Goal: Task Accomplishment & Management: Manage account settings

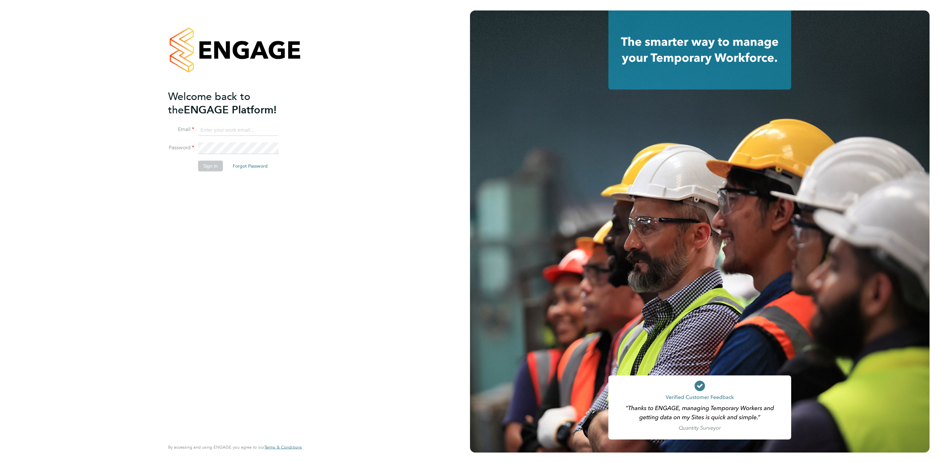
type input "rebecca.cahill@randstadcpe.com"
click at [208, 162] on button "Sign In" at bounding box center [210, 166] width 25 height 10
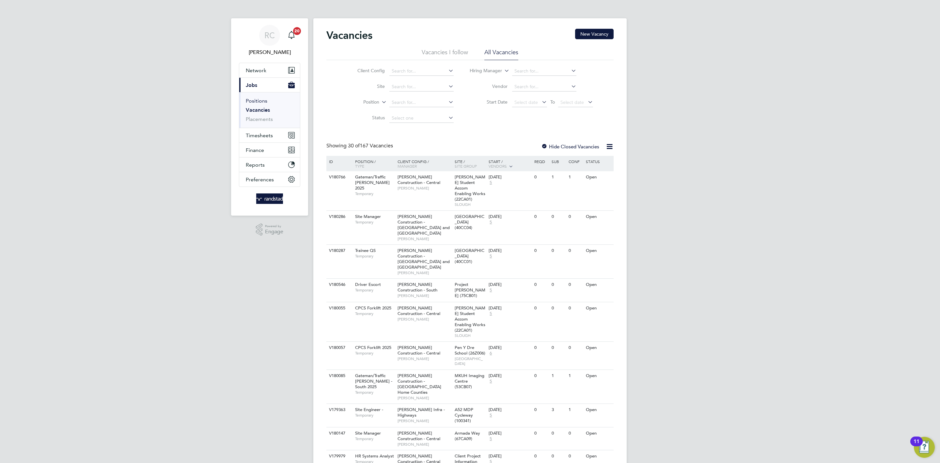
click at [252, 100] on link "Positions" at bounding box center [257, 101] width 22 height 6
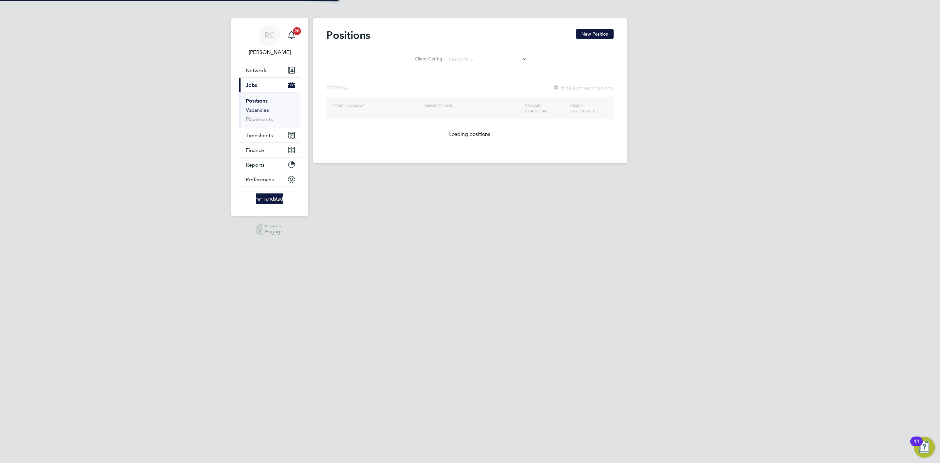
click at [260, 110] on link "Vacancies" at bounding box center [257, 110] width 23 height 6
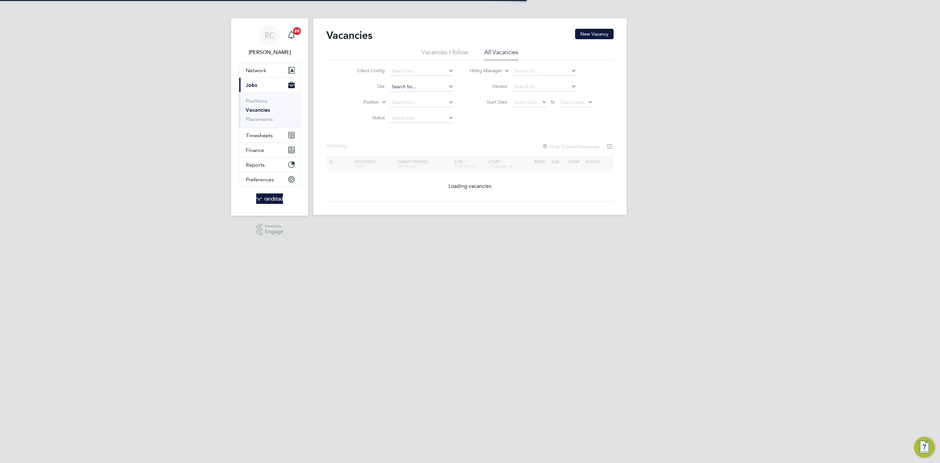
click at [407, 85] on input at bounding box center [421, 86] width 64 height 9
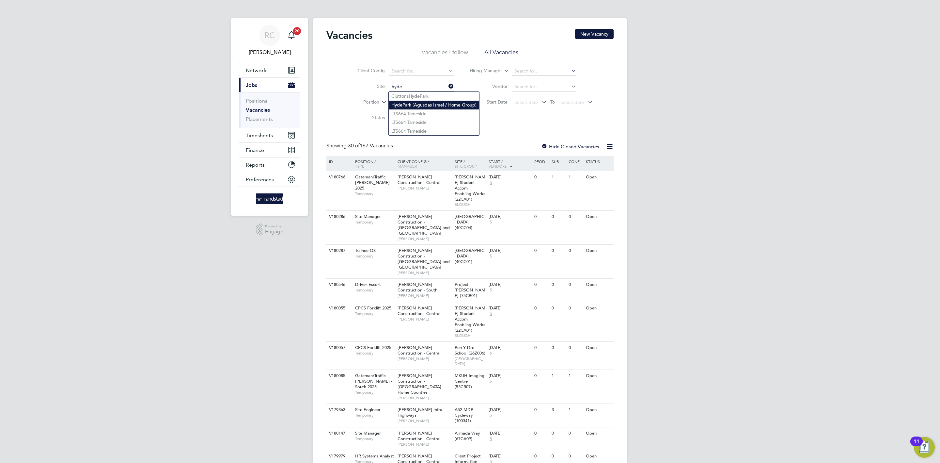
type input "[GEOGRAPHIC_DATA] (Agusdas Israel / Home Group)"
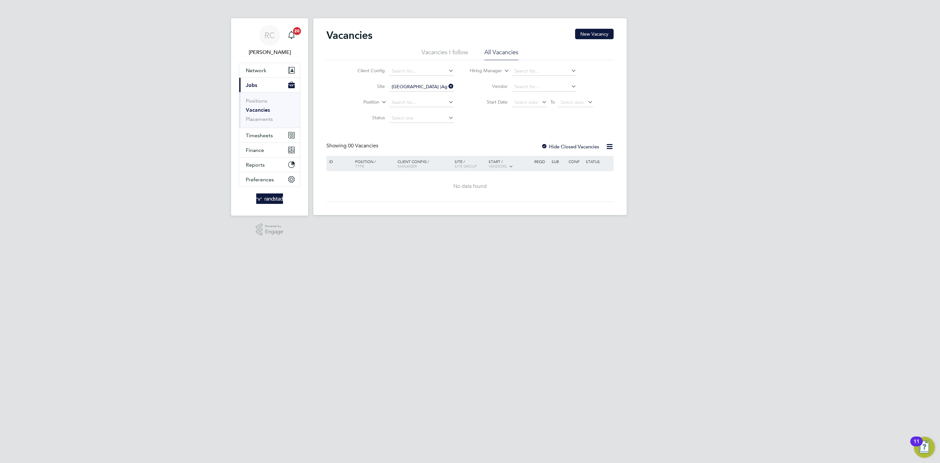
click at [571, 149] on label "Hide Closed Vacancies" at bounding box center [570, 146] width 58 height 6
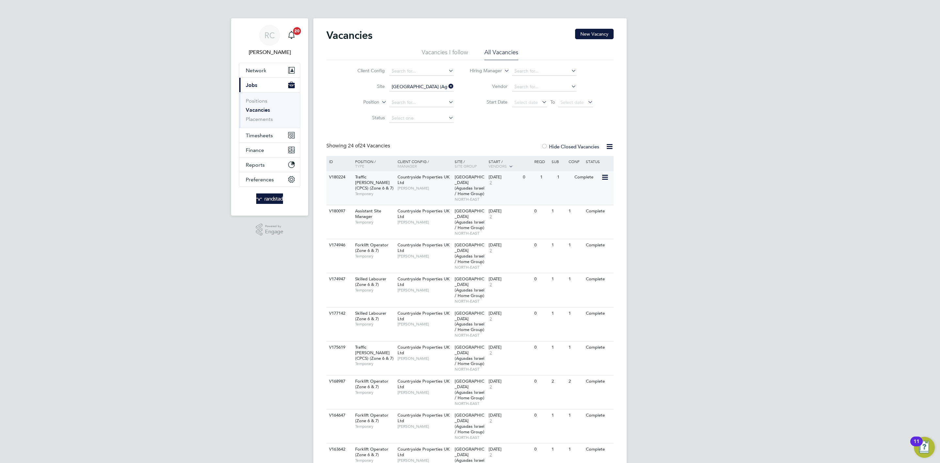
click at [420, 190] on span "[PERSON_NAME]" at bounding box center [425, 187] width 54 height 5
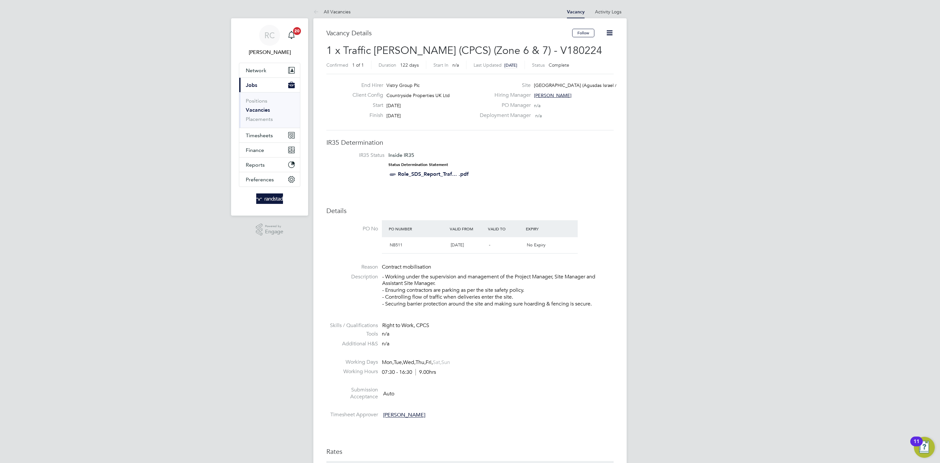
click at [608, 39] on div "Follow" at bounding box center [592, 36] width 41 height 15
click at [606, 32] on icon at bounding box center [610, 33] width 8 height 8
click at [597, 60] on li "Update Status" at bounding box center [594, 57] width 38 height 9
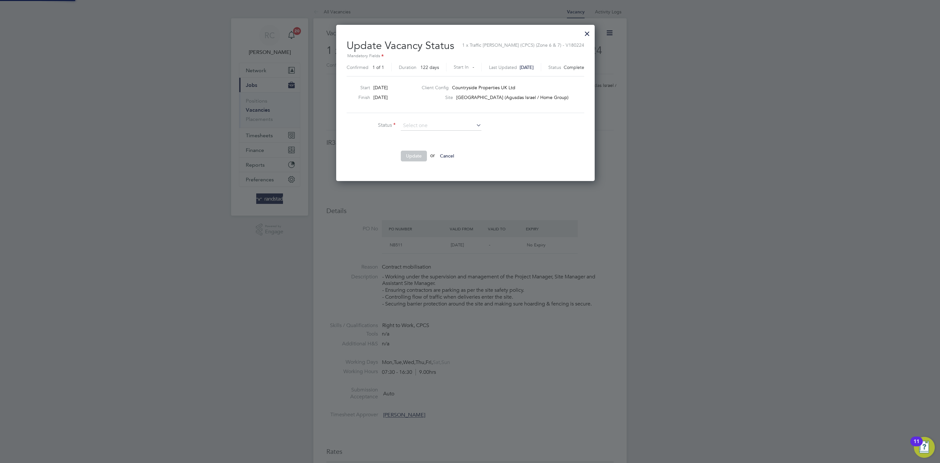
scroll to position [157, 268]
click at [430, 133] on li "Open" at bounding box center [441, 135] width 81 height 8
type input "Open"
click at [405, 157] on button "Update" at bounding box center [414, 155] width 26 height 10
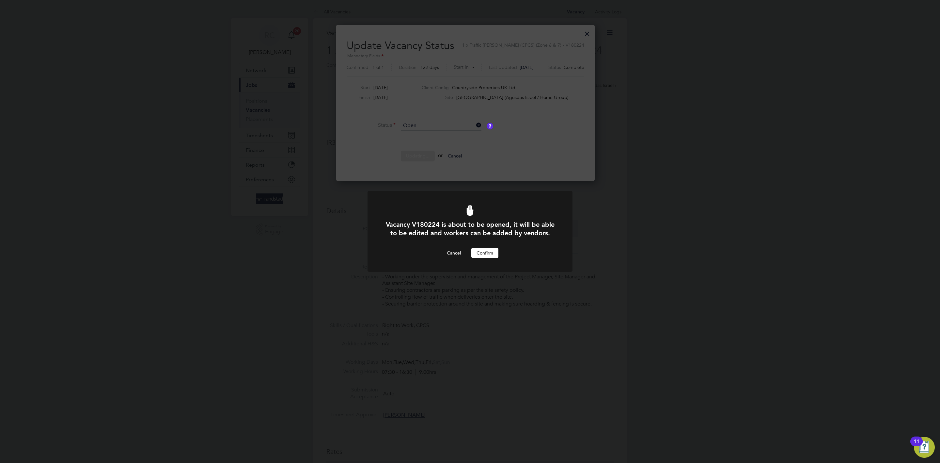
click at [502, 251] on div "Cancel Confirm" at bounding box center [470, 252] width 170 height 10
drag, startPoint x: 495, startPoint y: 249, endPoint x: 494, endPoint y: 231, distance: 18.0
click at [486, 235] on div "Vacancy V180224 is about to be opened, it will be able to be edited and workers…" at bounding box center [470, 239] width 170 height 38
click at [486, 249] on button "Confirm" at bounding box center [484, 252] width 27 height 10
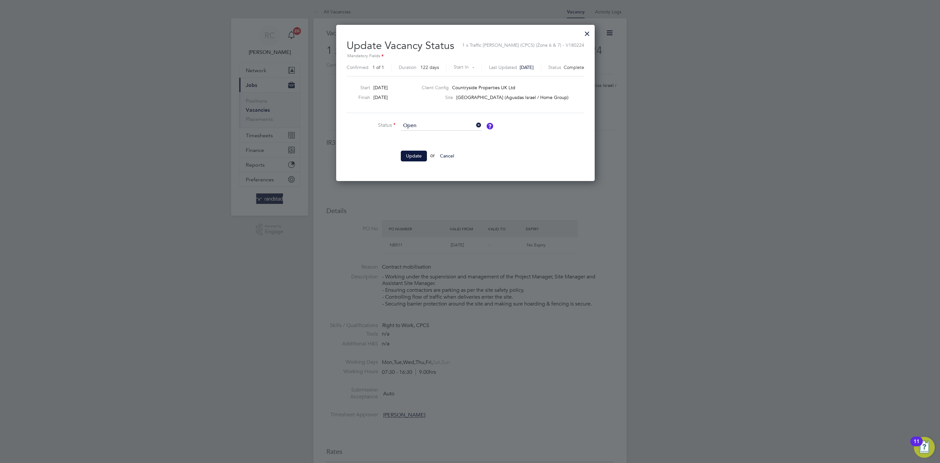
drag, startPoint x: 407, startPoint y: 148, endPoint x: 475, endPoint y: 179, distance: 74.6
click at [410, 151] on ul "Status Open Comment Update or Cancel" at bounding box center [445, 144] width 196 height 47
click at [409, 158] on button "Update" at bounding box center [414, 155] width 26 height 10
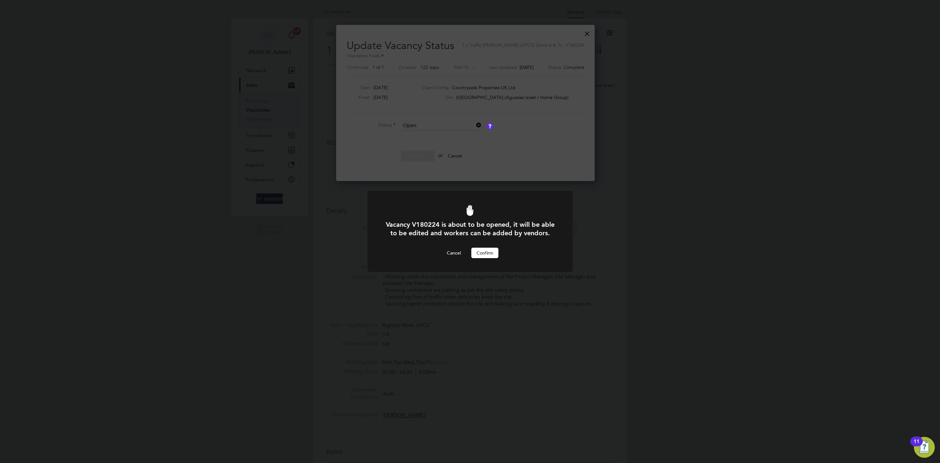
click at [485, 252] on button "Confirm" at bounding box center [484, 252] width 27 height 10
